Goal: Information Seeking & Learning: Learn about a topic

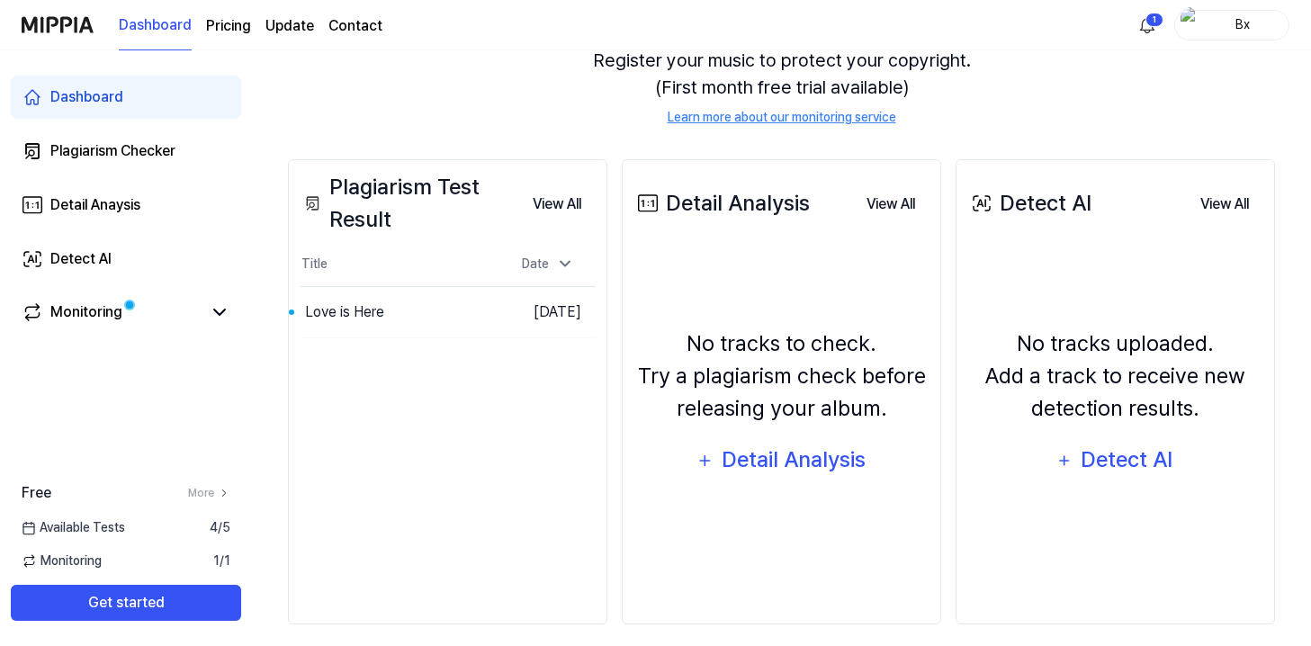
scroll to position [225, 0]
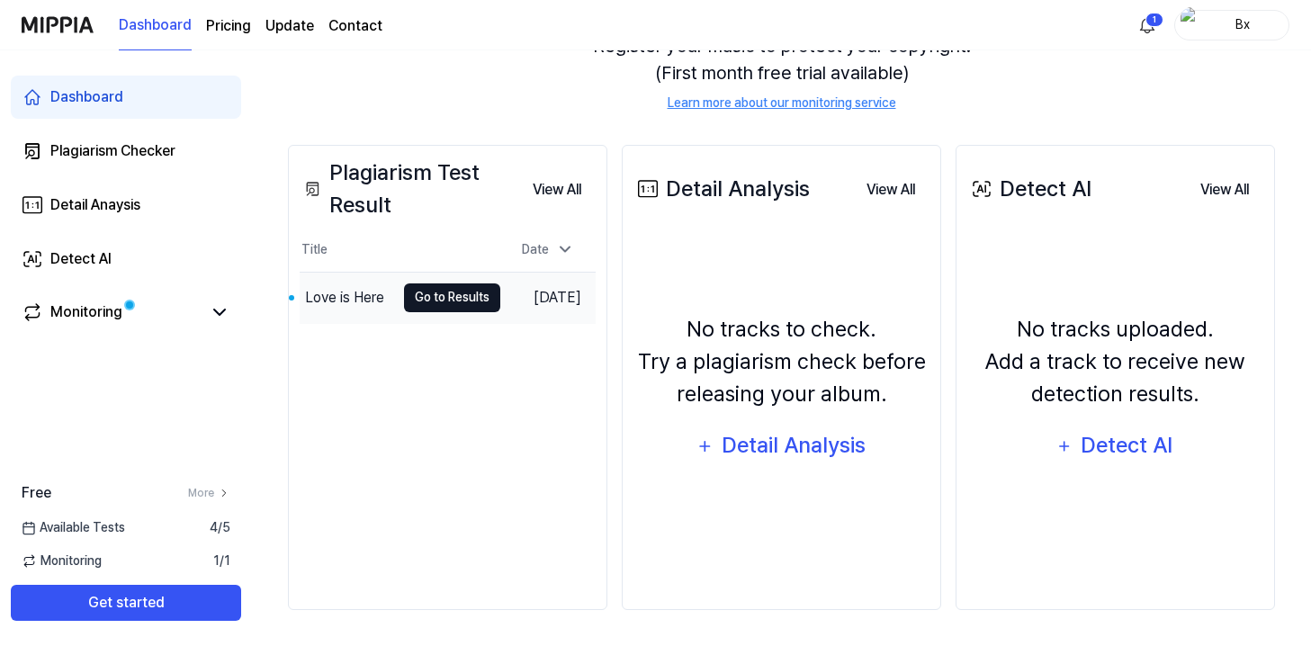
click at [409, 292] on button "Go to Results" at bounding box center [452, 297] width 96 height 29
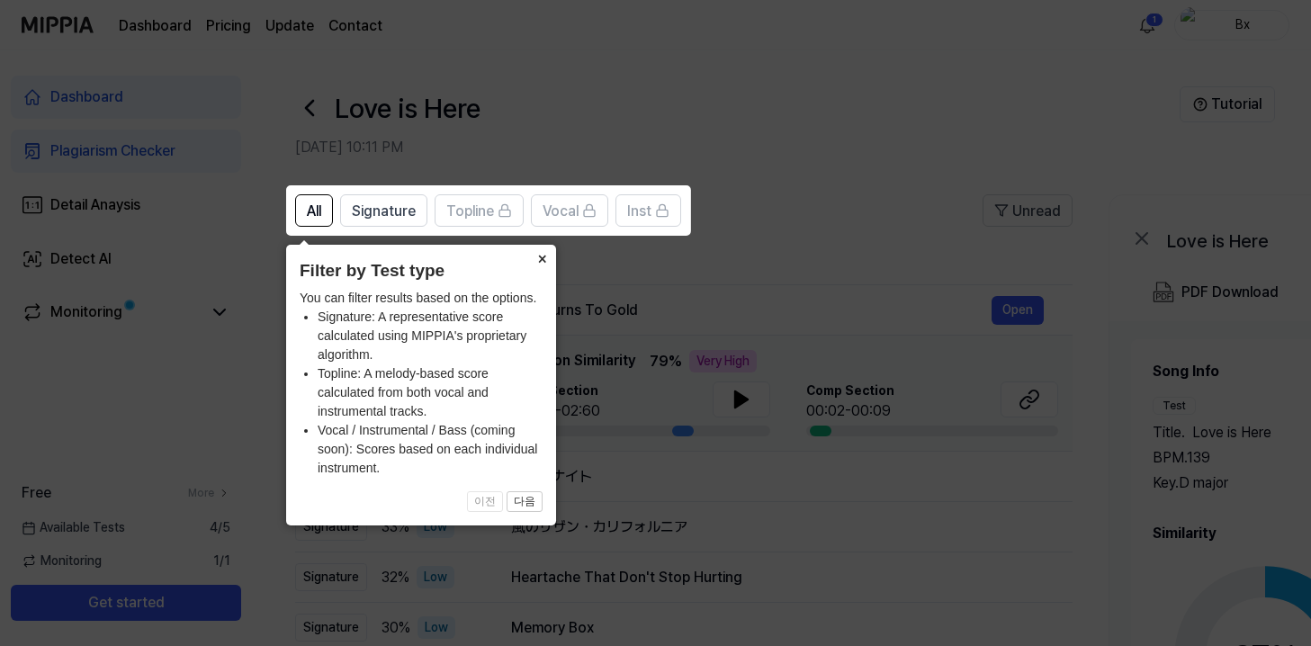
click at [540, 261] on button "×" at bounding box center [541, 257] width 29 height 25
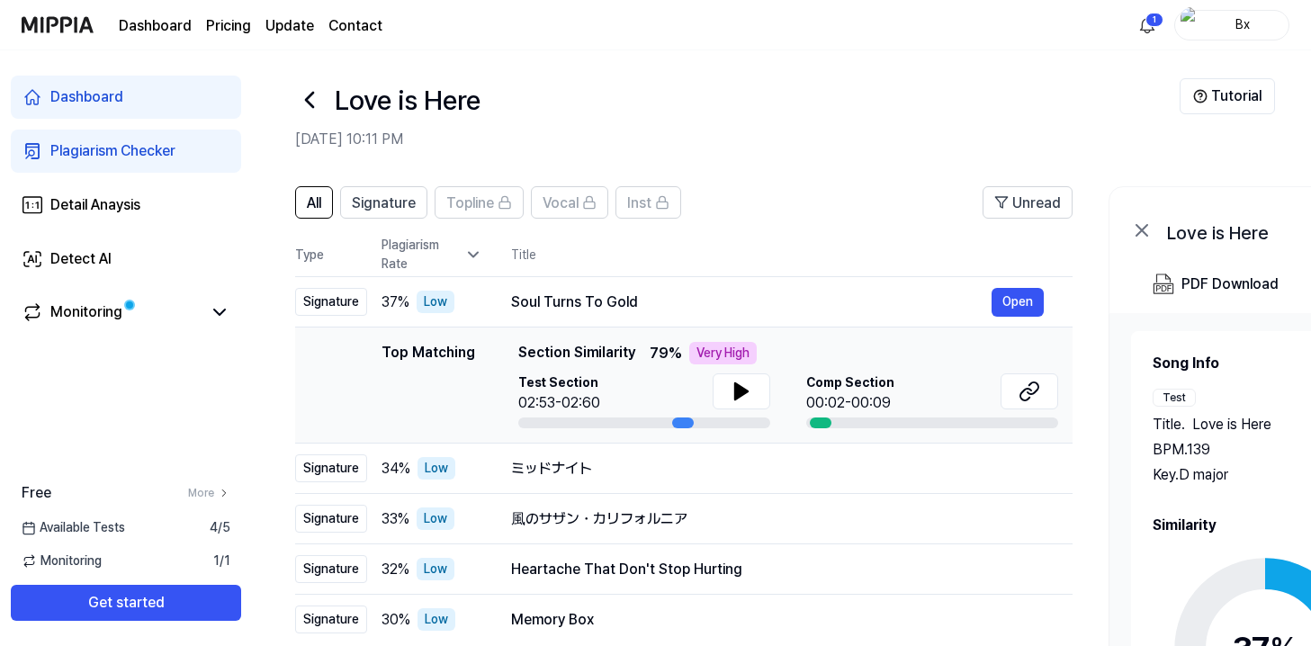
scroll to position [5, 0]
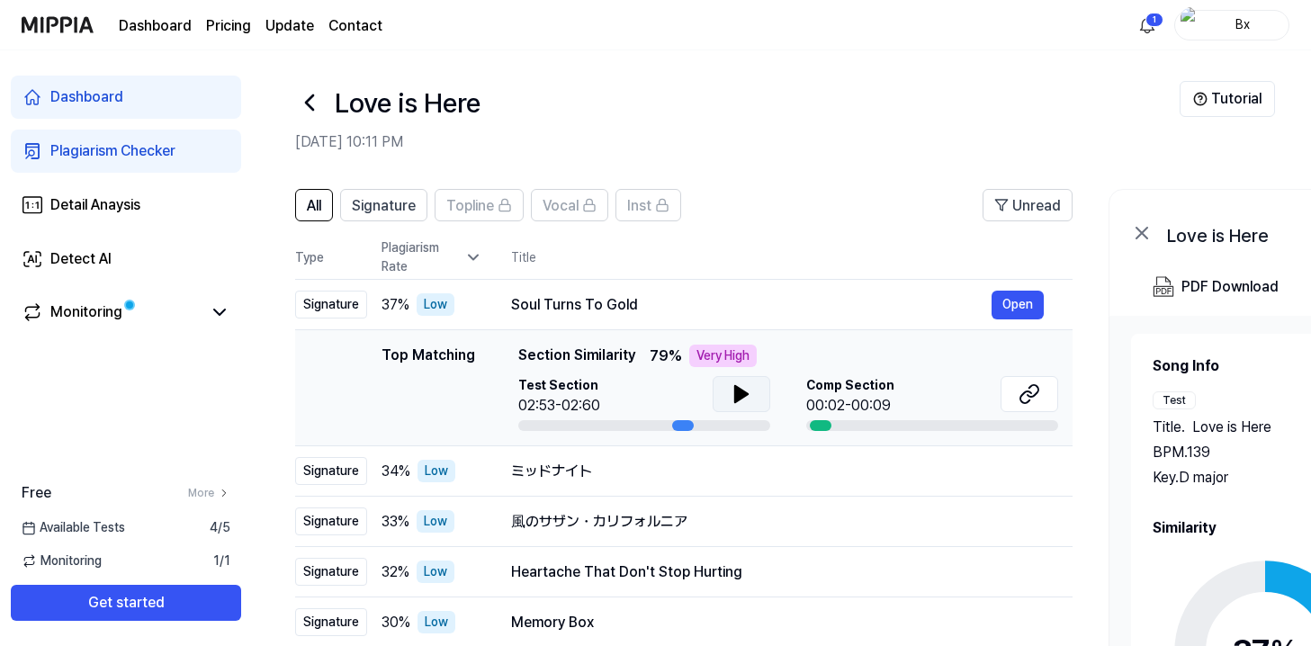
click at [736, 399] on icon at bounding box center [741, 394] width 13 height 16
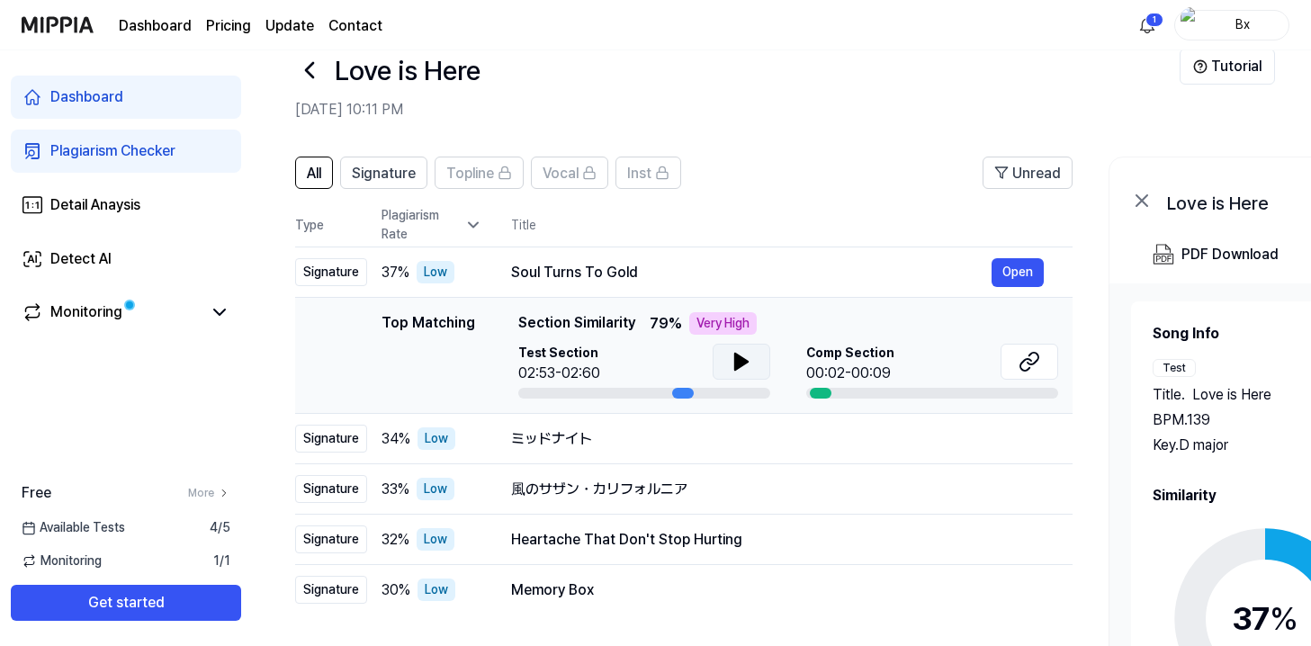
scroll to position [43, 0]
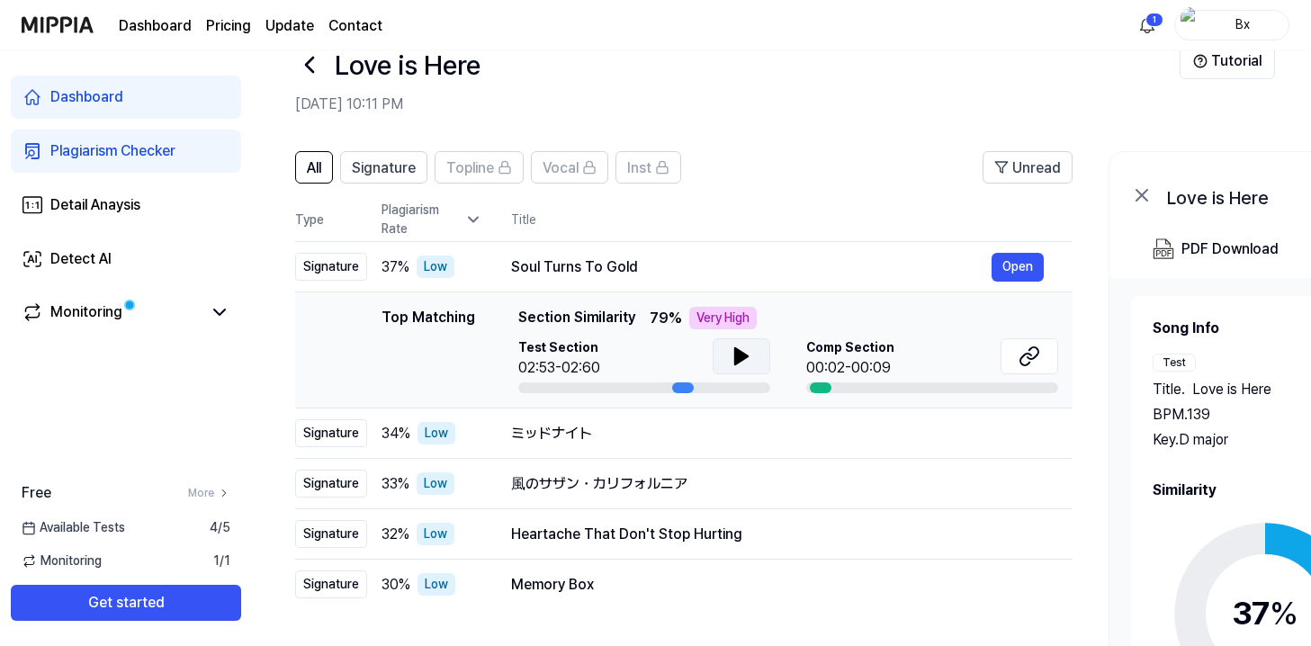
click at [743, 222] on th "Title" at bounding box center [792, 219] width 562 height 43
click at [1039, 261] on button "Open" at bounding box center [1018, 267] width 52 height 29
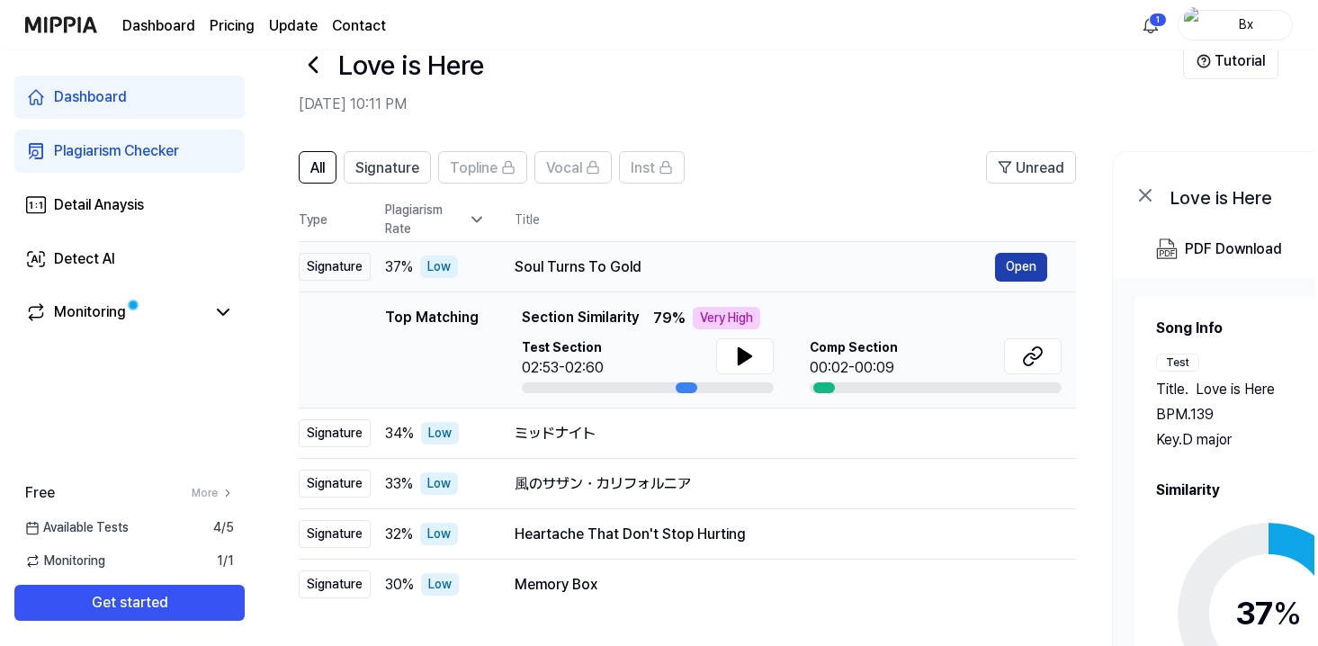
scroll to position [0, 0]
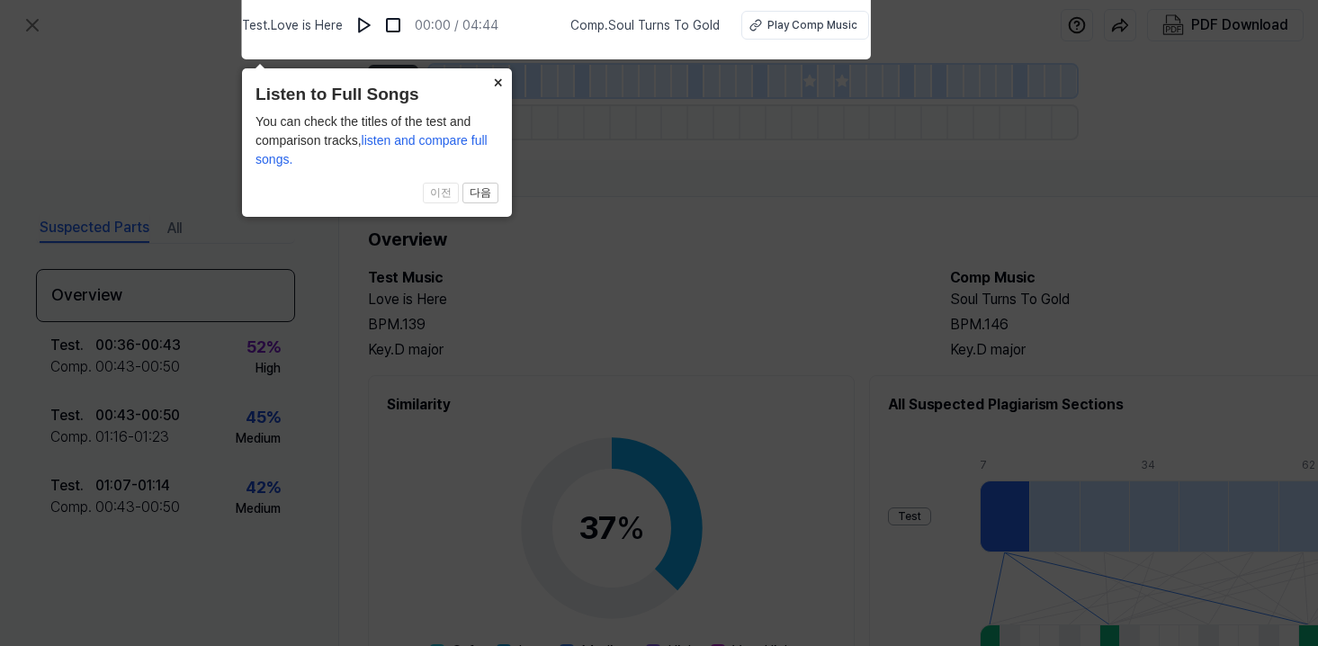
click at [502, 78] on button "×" at bounding box center [497, 80] width 29 height 25
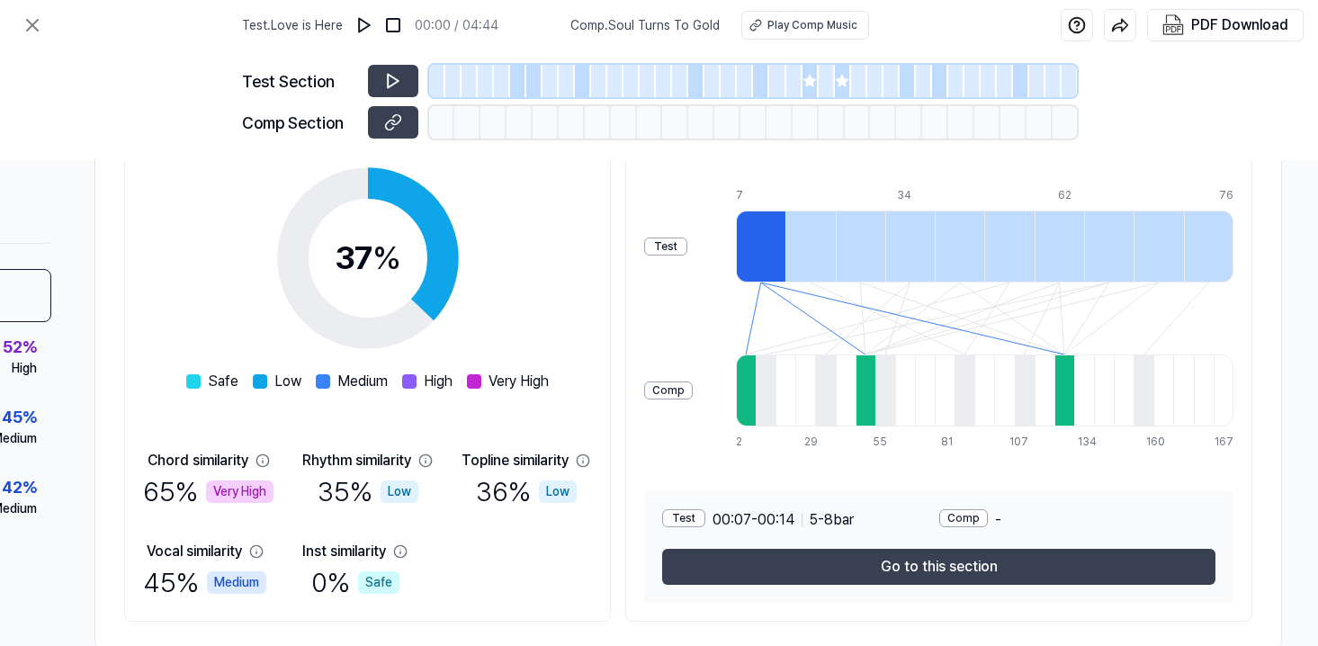
scroll to position [293, 251]
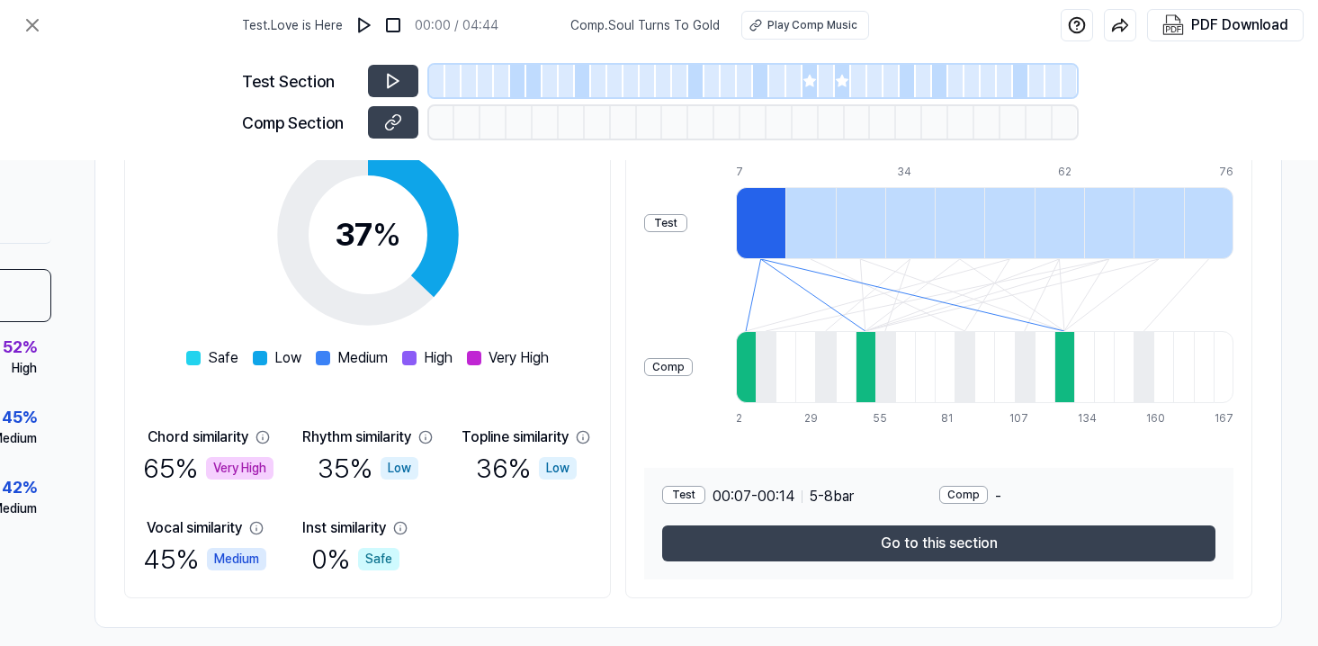
click at [867, 382] on div at bounding box center [866, 367] width 20 height 72
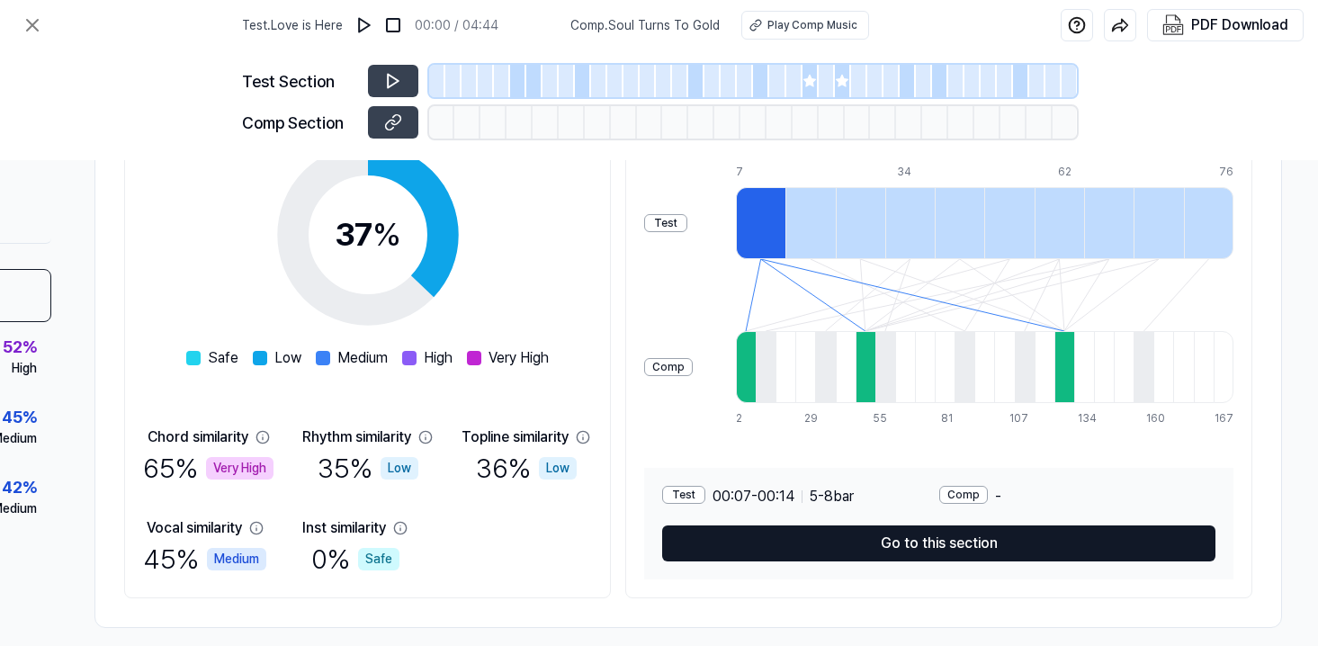
click at [890, 555] on button "Go to this section" at bounding box center [938, 544] width 553 height 36
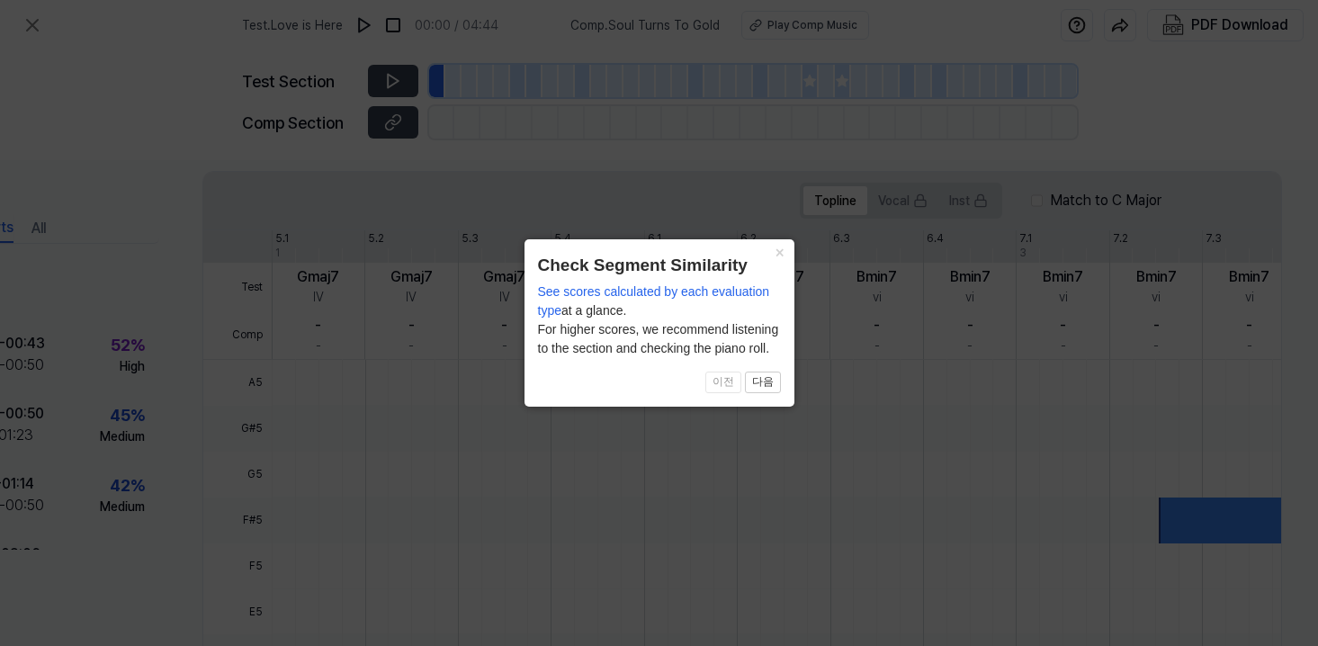
scroll to position [554, 143]
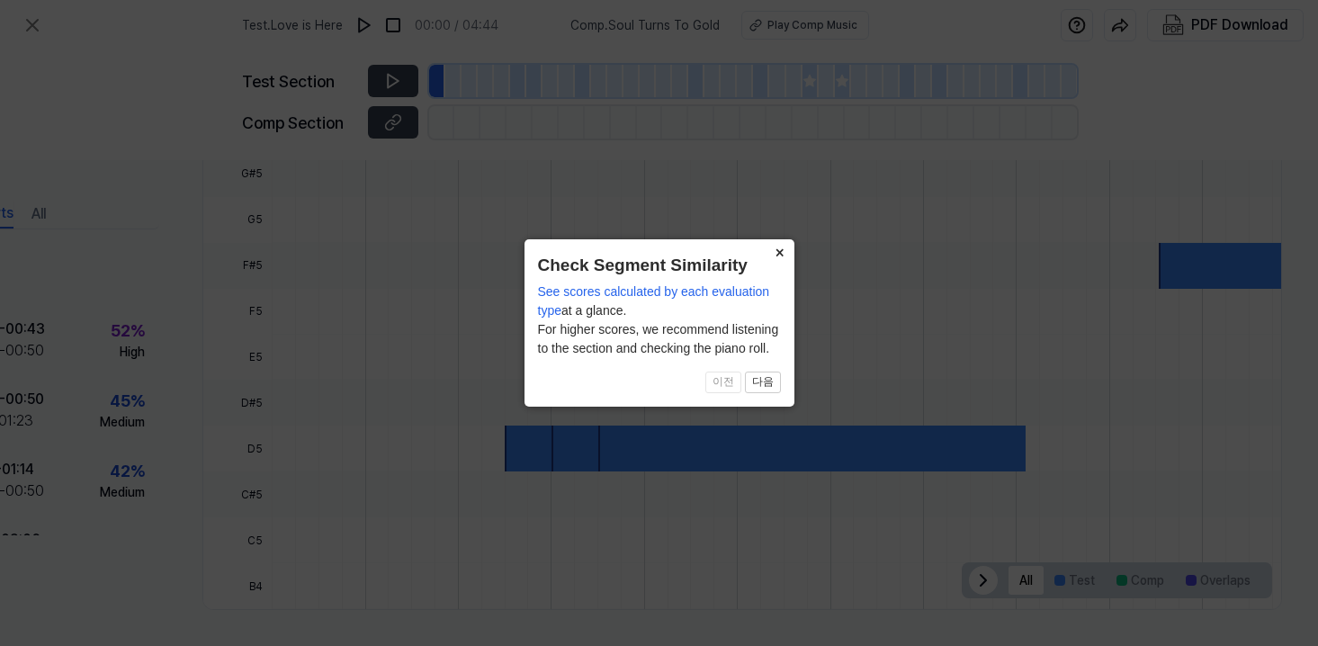
click at [778, 248] on button "×" at bounding box center [780, 251] width 29 height 25
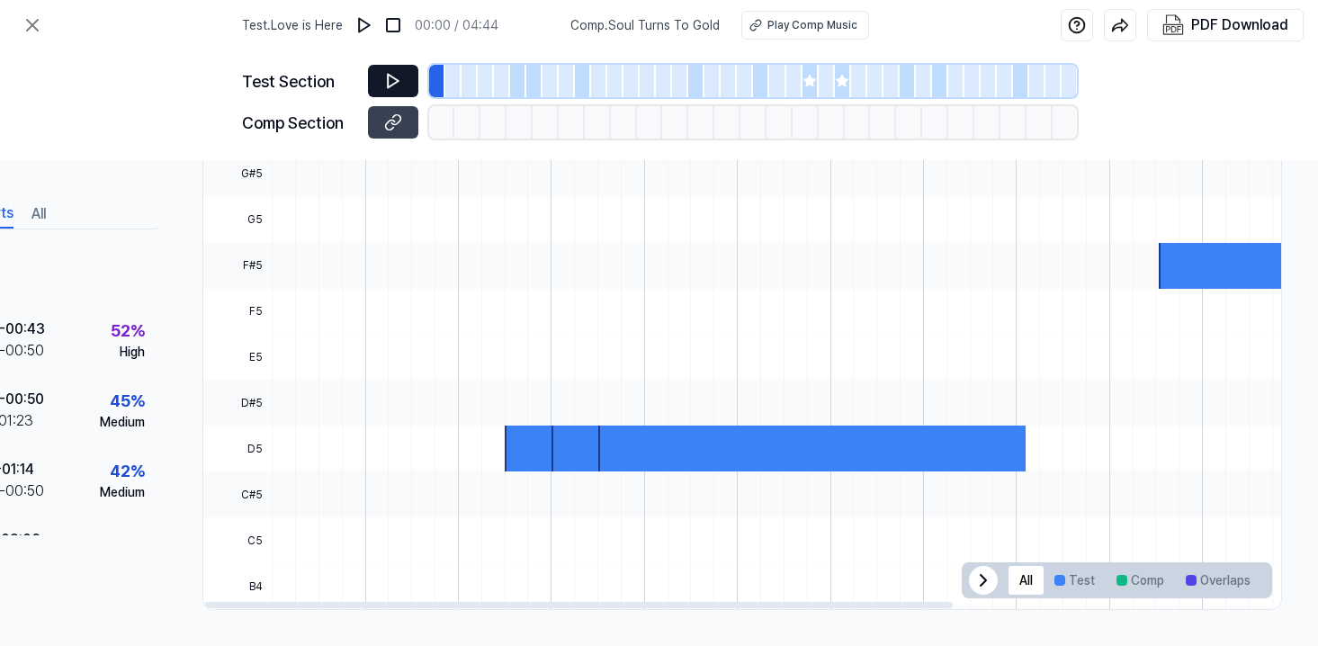
click at [382, 74] on button at bounding box center [393, 81] width 50 height 32
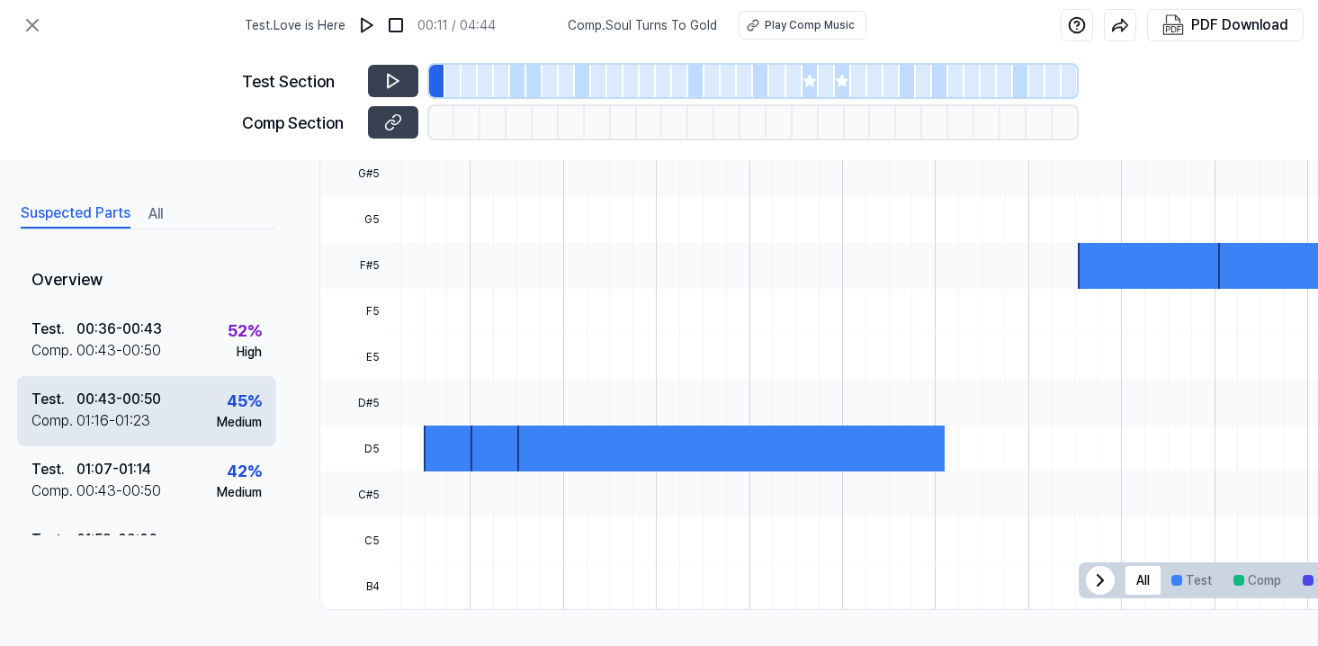
scroll to position [554, 0]
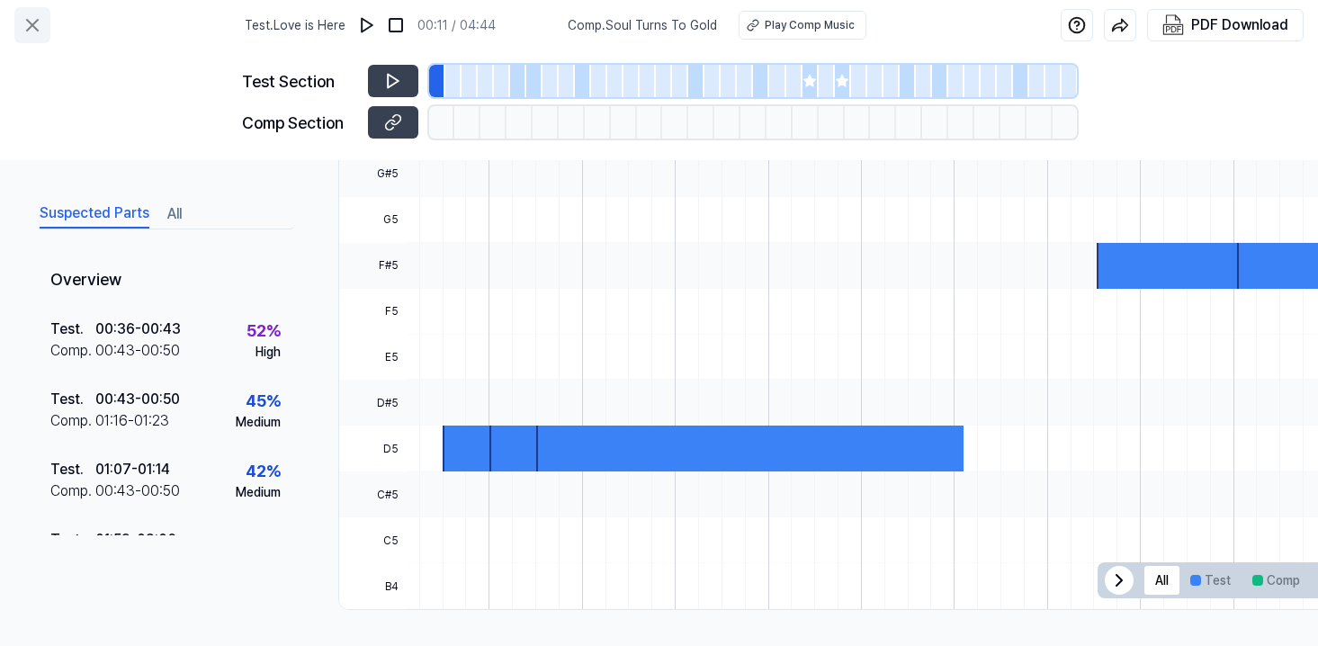
click at [23, 20] on icon at bounding box center [33, 25] width 22 height 22
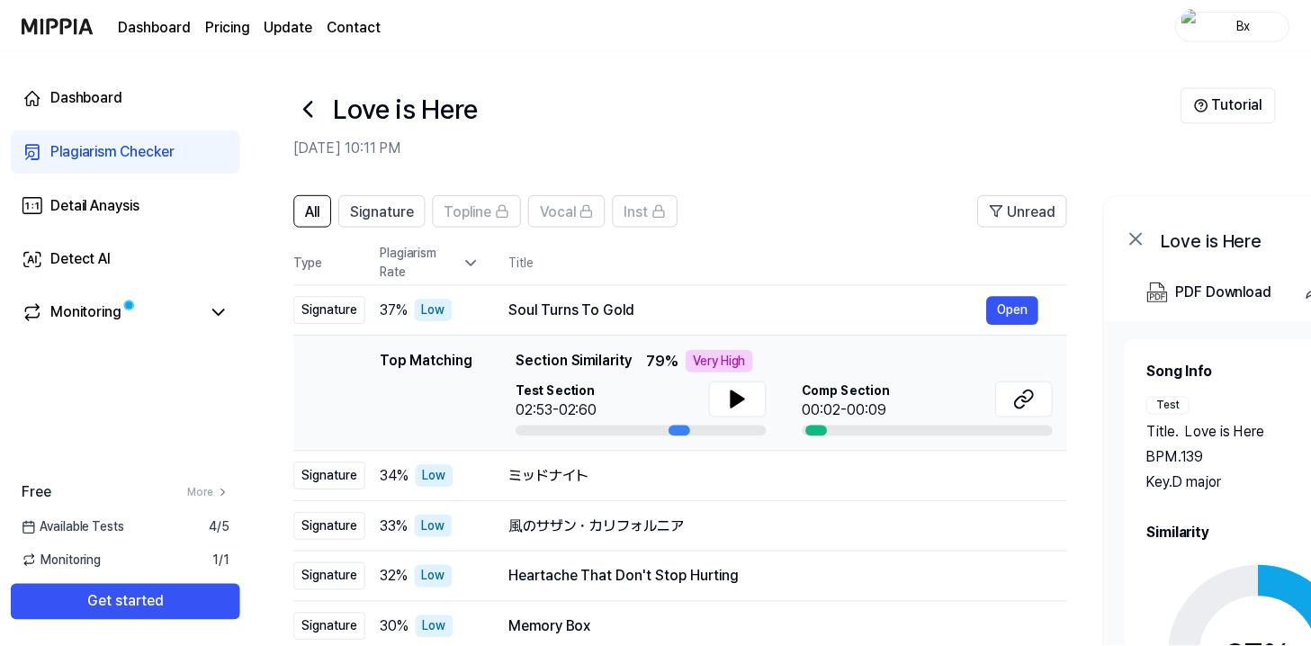
scroll to position [43, 0]
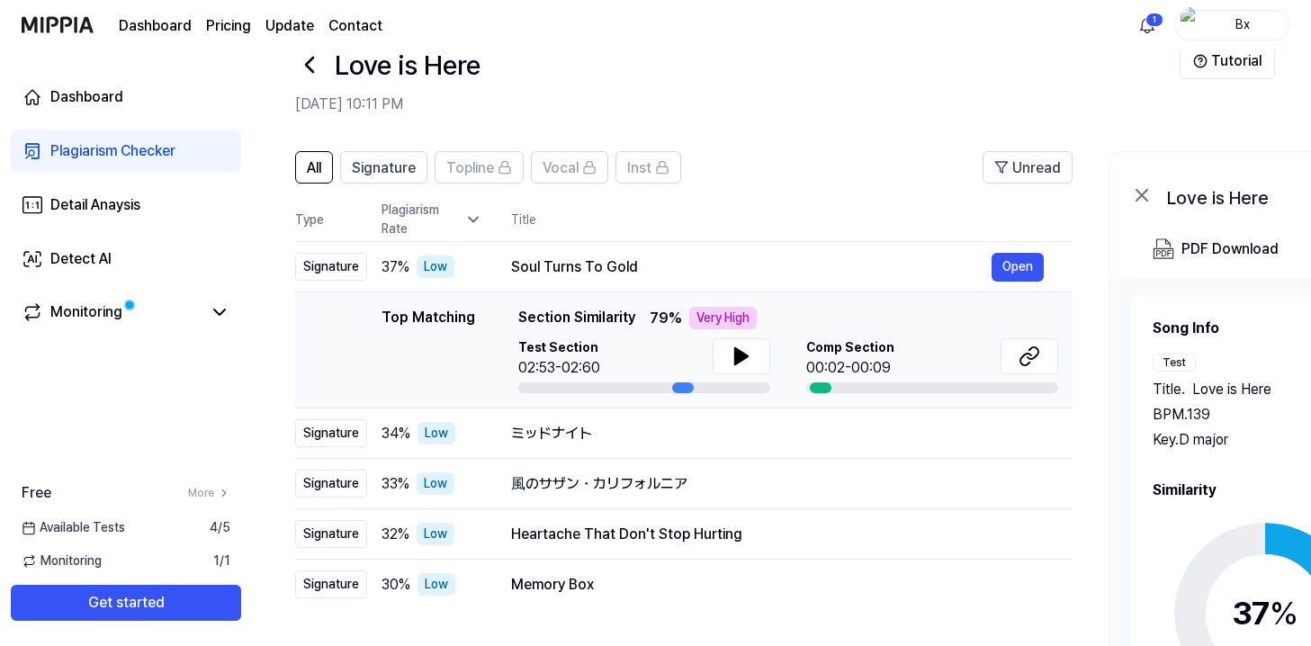
click at [768, 97] on h2 "[DATE] 10:11 PM" at bounding box center [737, 105] width 885 height 22
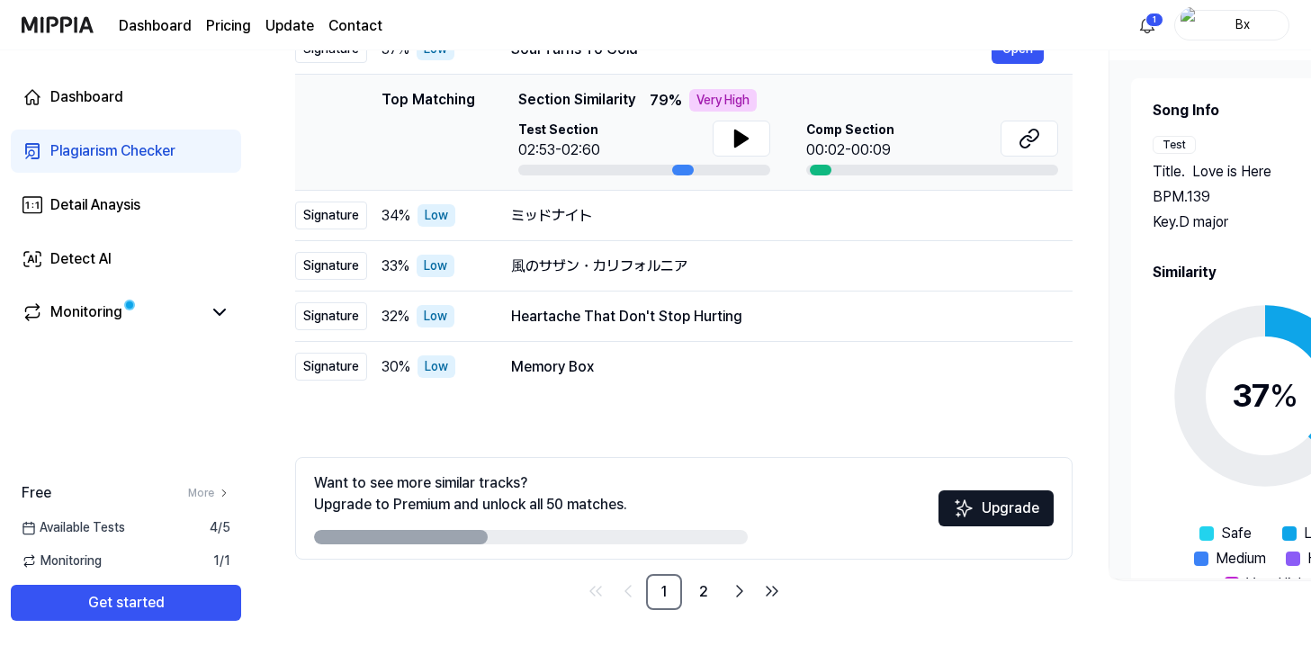
scroll to position [0, 0]
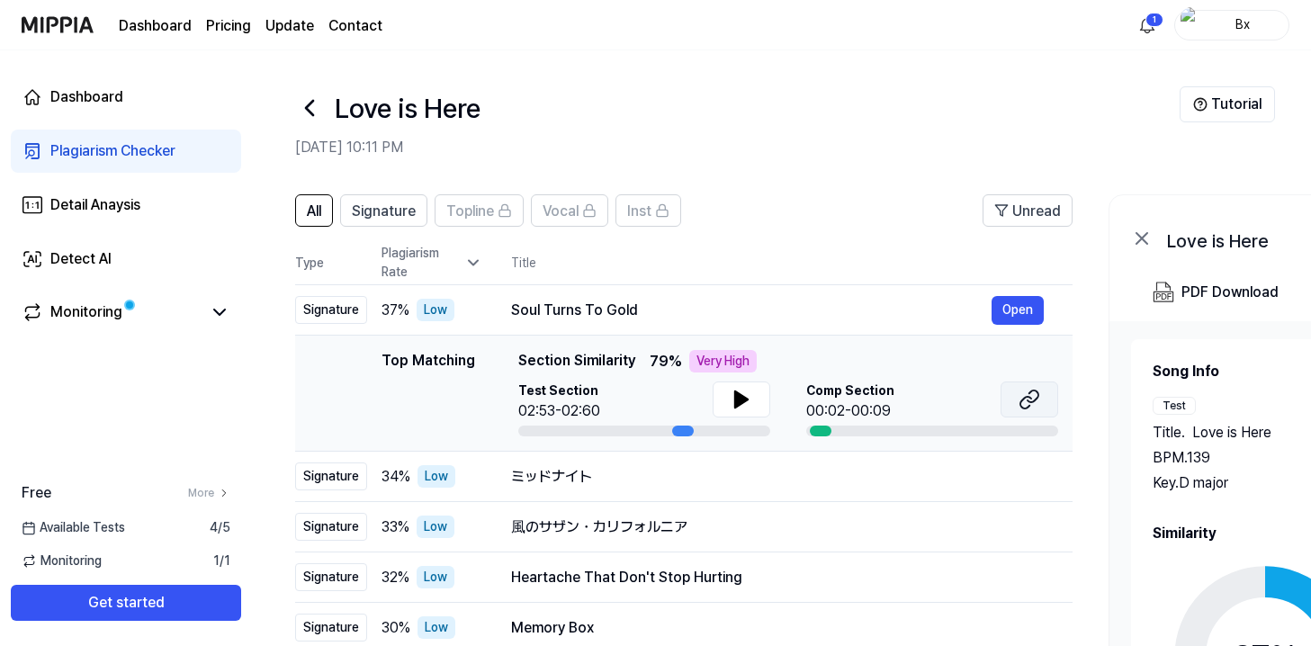
click at [1039, 407] on icon at bounding box center [1030, 400] width 22 height 22
